Goal: Task Accomplishment & Management: Complete application form

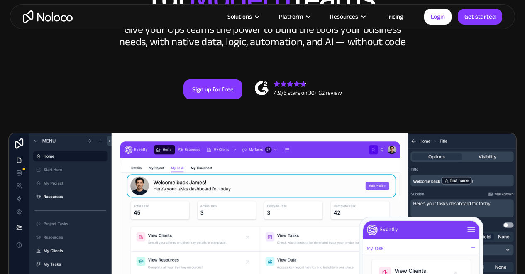
scroll to position [186, 0]
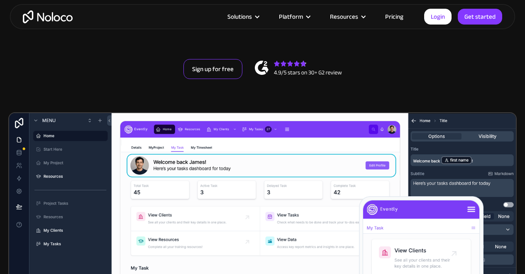
click at [229, 79] on link "Sign up for free" at bounding box center [212, 69] width 59 height 20
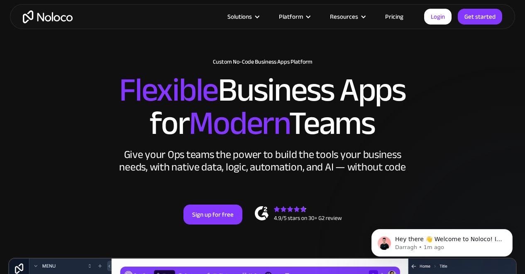
scroll to position [100, 0]
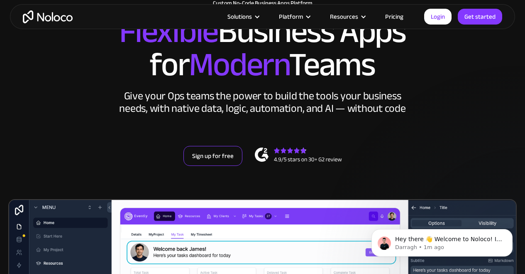
click at [225, 163] on link "Sign up for free" at bounding box center [212, 156] width 59 height 20
click at [224, 162] on link "Sign up for free" at bounding box center [212, 156] width 59 height 20
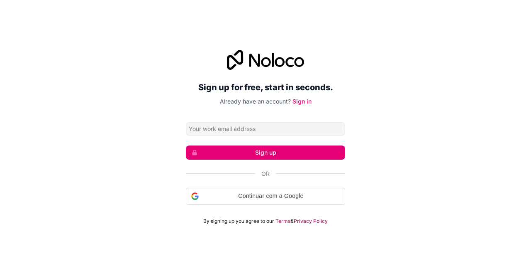
click at [281, 125] on input "Email address" at bounding box center [265, 128] width 159 height 13
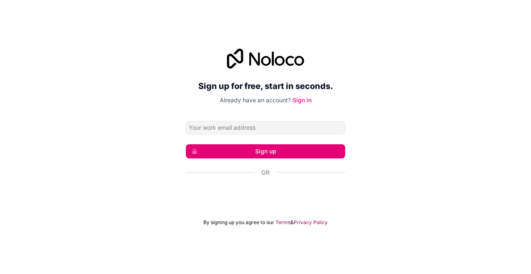
type input "[PERSON_NAME][EMAIL_ADDRESS][DOMAIN_NAME]"
click at [282, 150] on button "Sign up" at bounding box center [265, 151] width 159 height 14
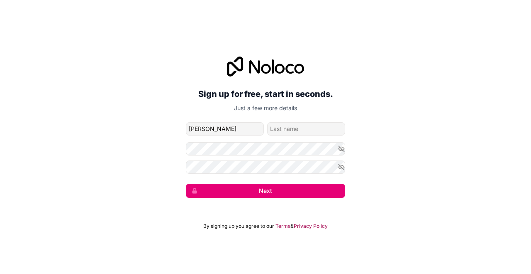
type input "Raquel"
type input "Pedroso"
click at [237, 195] on button "Next" at bounding box center [265, 190] width 159 height 14
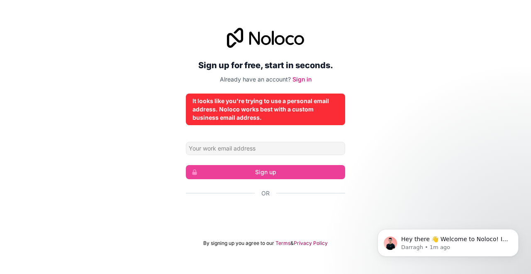
click at [263, 159] on form "Sign up Or By signing up you agree to our Terms & Privacy Policy" at bounding box center [265, 194] width 159 height 105
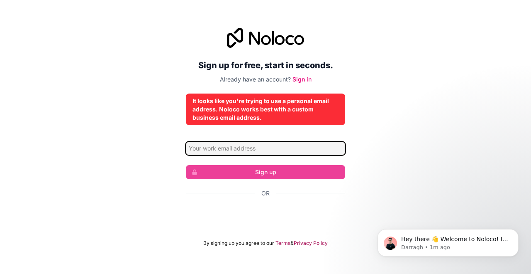
drag, startPoint x: 262, startPoint y: 152, endPoint x: 257, endPoint y: 152, distance: 5.8
click at [261, 152] on input "Email address" at bounding box center [265, 148] width 159 height 13
paste input "raquel.pedroso25@thelisbonmba.com"
type input "Raquel.pedroso25@thelisbonmba.com"
drag, startPoint x: 300, startPoint y: 148, endPoint x: 130, endPoint y: 131, distance: 170.2
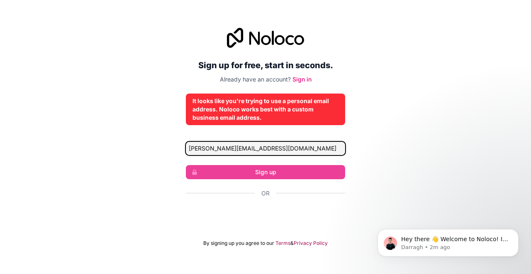
click at [130, 131] on div "Sign up for free, start in seconds. Already have an account? Sign in It looks l…" at bounding box center [265, 137] width 531 height 242
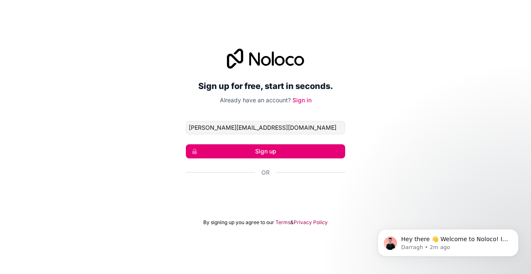
type input "[PERSON_NAME][EMAIL_ADDRESS][DOMAIN_NAME]"
click at [250, 151] on button "Sign up" at bounding box center [265, 151] width 159 height 14
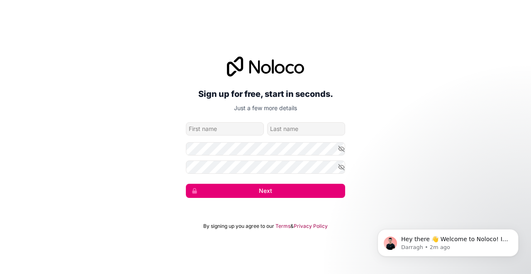
click at [234, 133] on input "given-name" at bounding box center [225, 128] width 78 height 13
type input "[PERSON_NAME]"
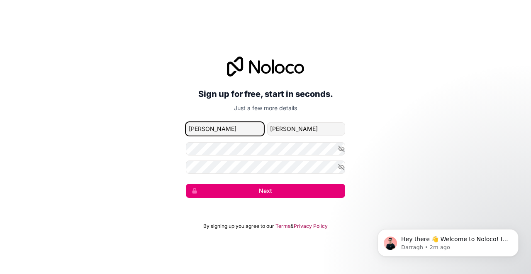
type input "[PERSON_NAME]"
click at [318, 127] on input "[PERSON_NAME]" at bounding box center [306, 128] width 78 height 13
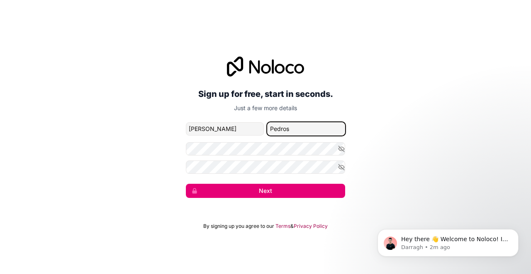
type input "[PERSON_NAME]"
click at [269, 141] on form "Raquel.pedroso25@thelisbonmba.com Raquel Pedroso Next" at bounding box center [265, 160] width 159 height 76
click at [259, 193] on button "Next" at bounding box center [265, 190] width 159 height 14
